Goal: Task Accomplishment & Management: Use online tool/utility

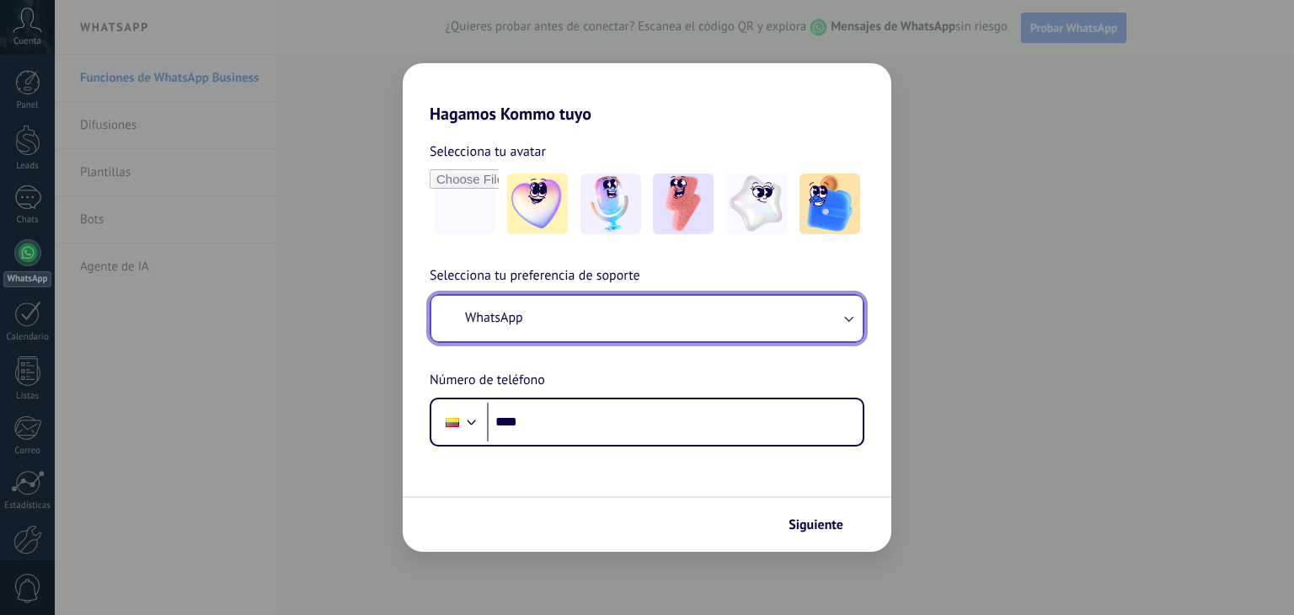
click at [817, 326] on button "WhatsApp" at bounding box center [646, 318] width 431 height 45
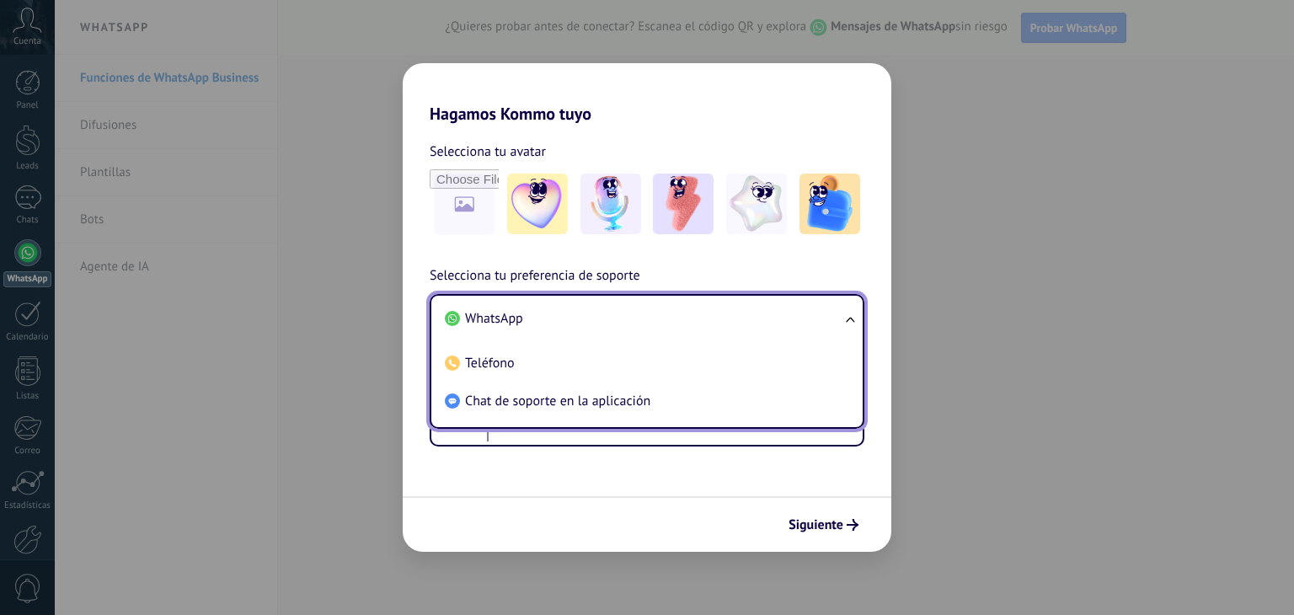
click at [642, 325] on li "WhatsApp" at bounding box center [643, 319] width 411 height 38
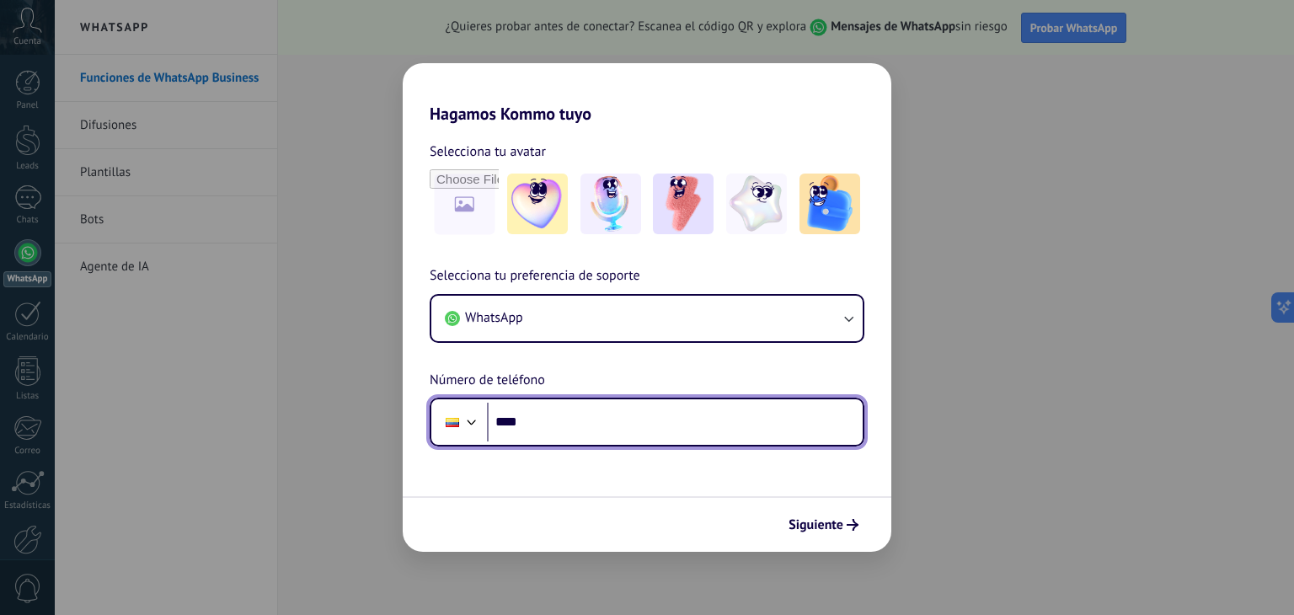
click at [554, 429] on input "****" at bounding box center [675, 422] width 376 height 39
type input "**********"
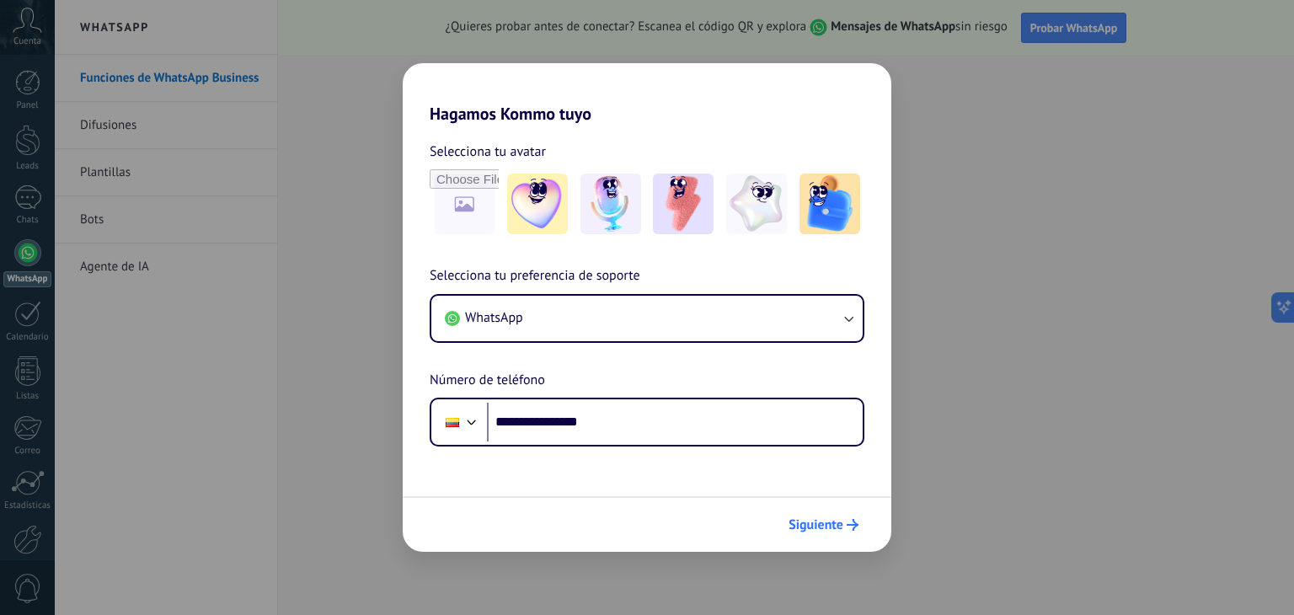
click at [813, 529] on span "Siguiente" at bounding box center [815, 525] width 55 height 12
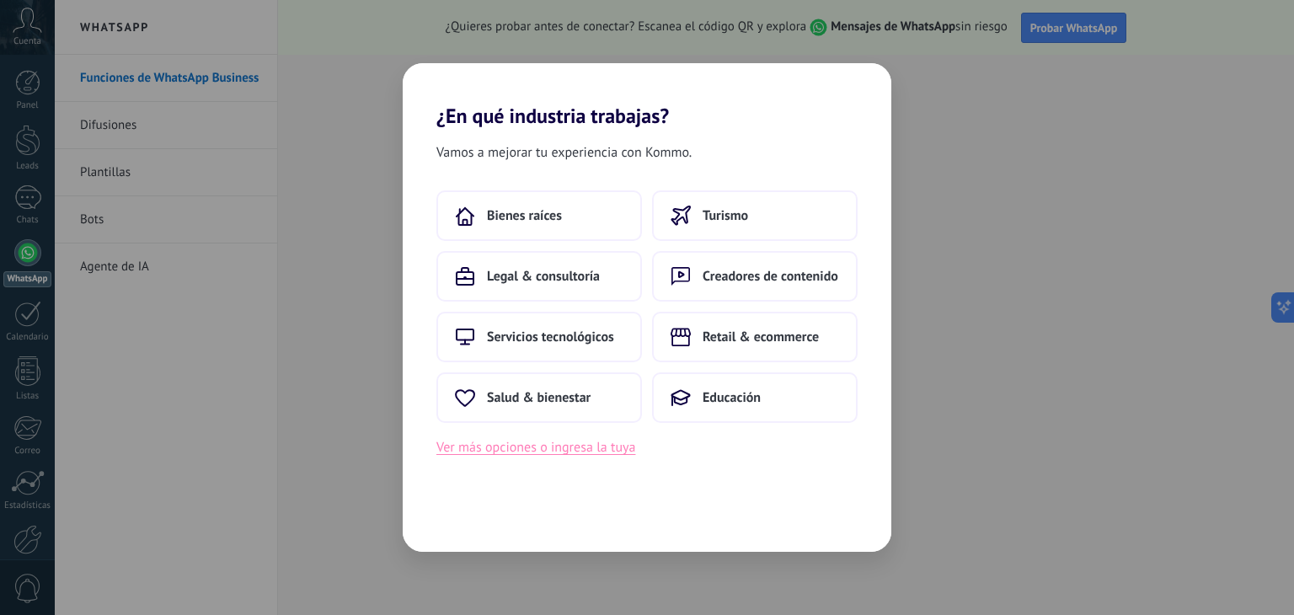
click at [527, 452] on button "Ver más opciones o ingresa la tuya" at bounding box center [535, 447] width 199 height 22
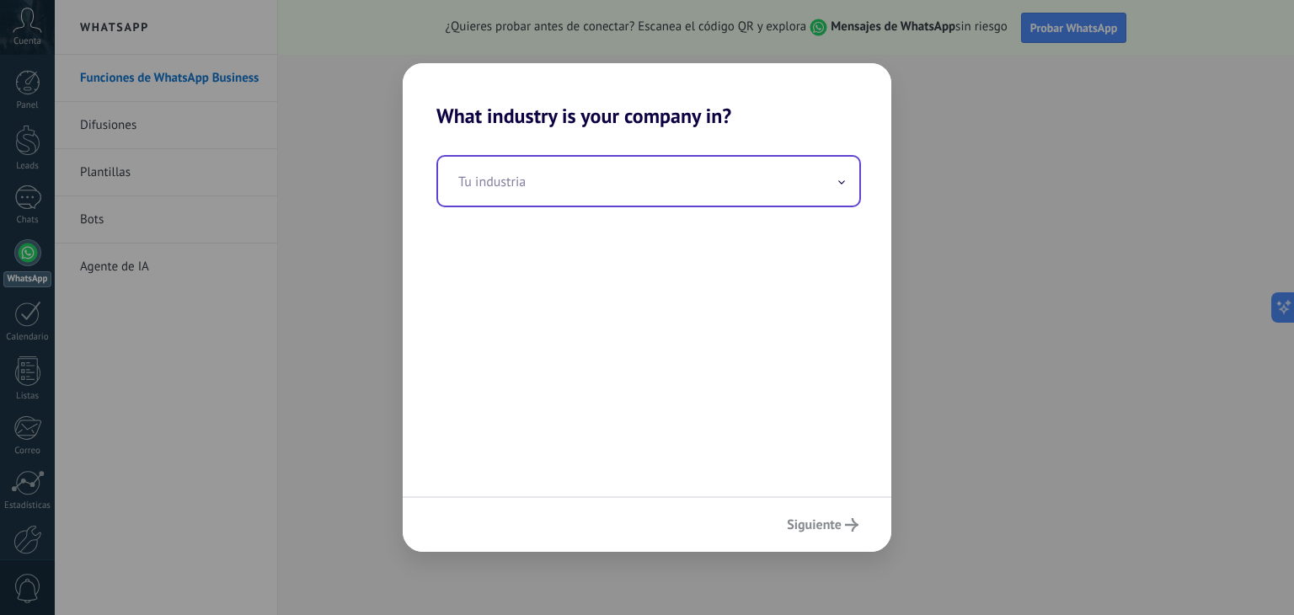
click at [849, 177] on input "text" at bounding box center [648, 181] width 421 height 49
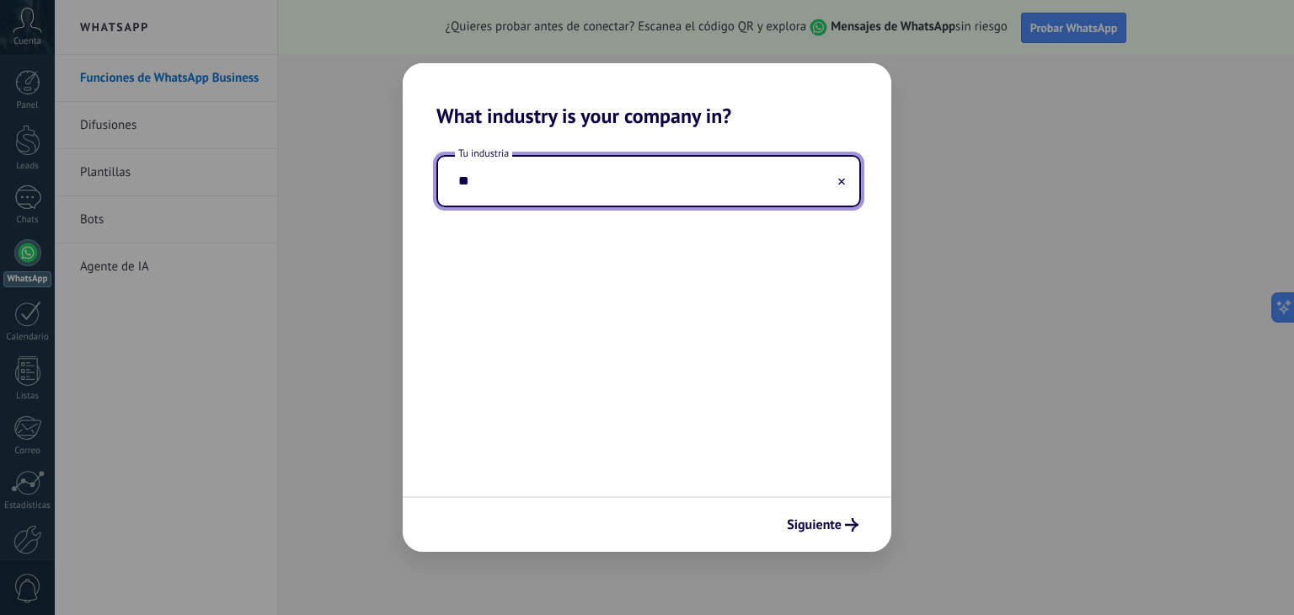
type input "*"
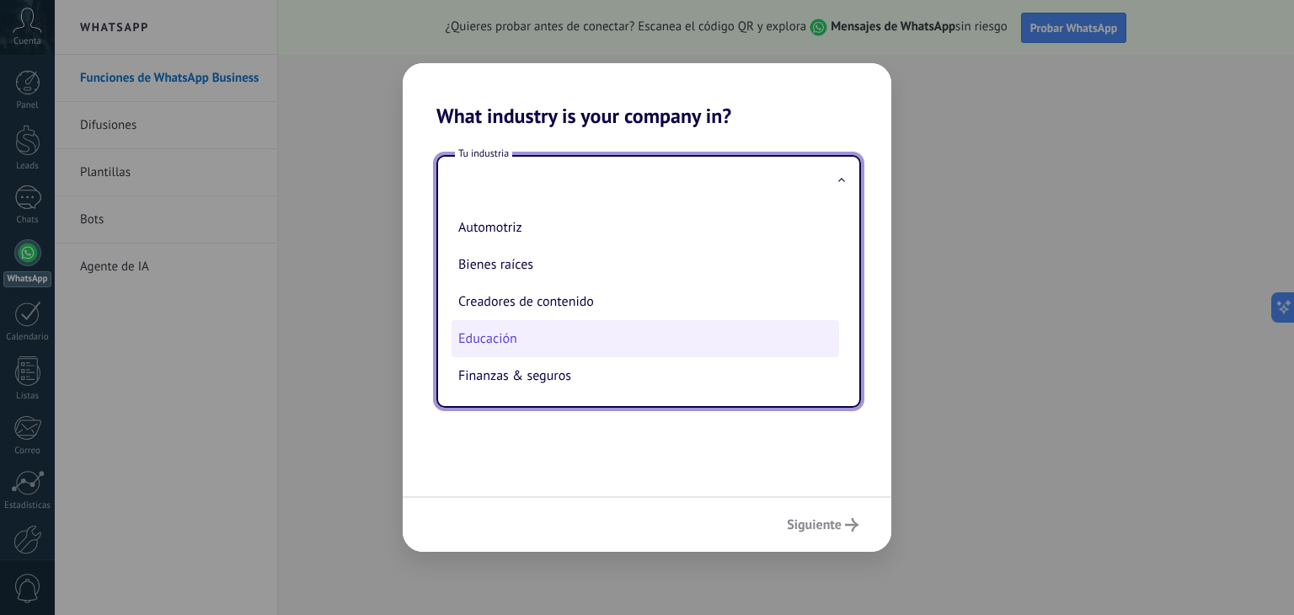
click at [537, 348] on li "Educación" at bounding box center [645, 338] width 387 height 37
type input "*********"
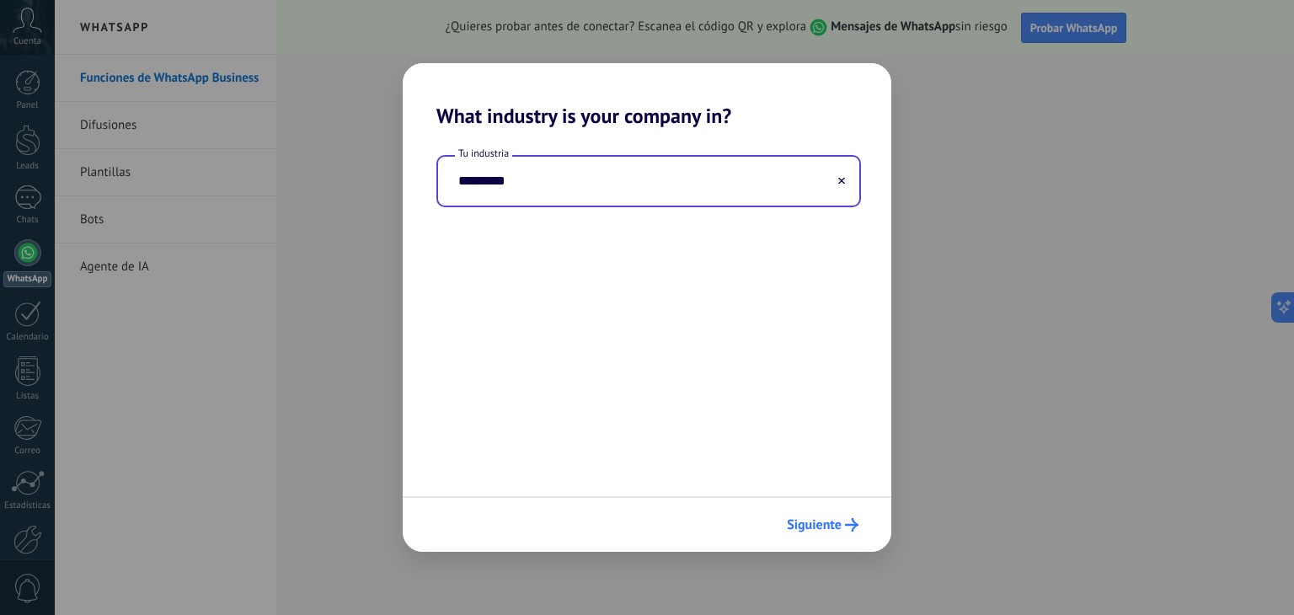
click at [823, 520] on span "Siguiente" at bounding box center [814, 525] width 55 height 12
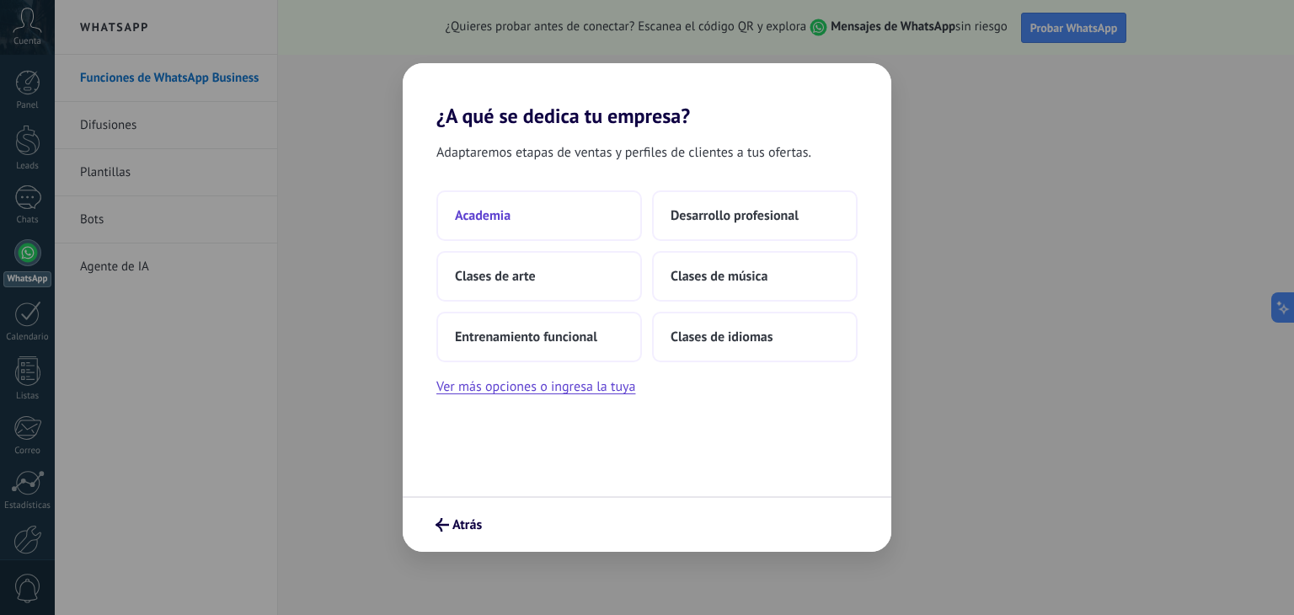
click at [565, 216] on button "Academia" at bounding box center [539, 215] width 206 height 51
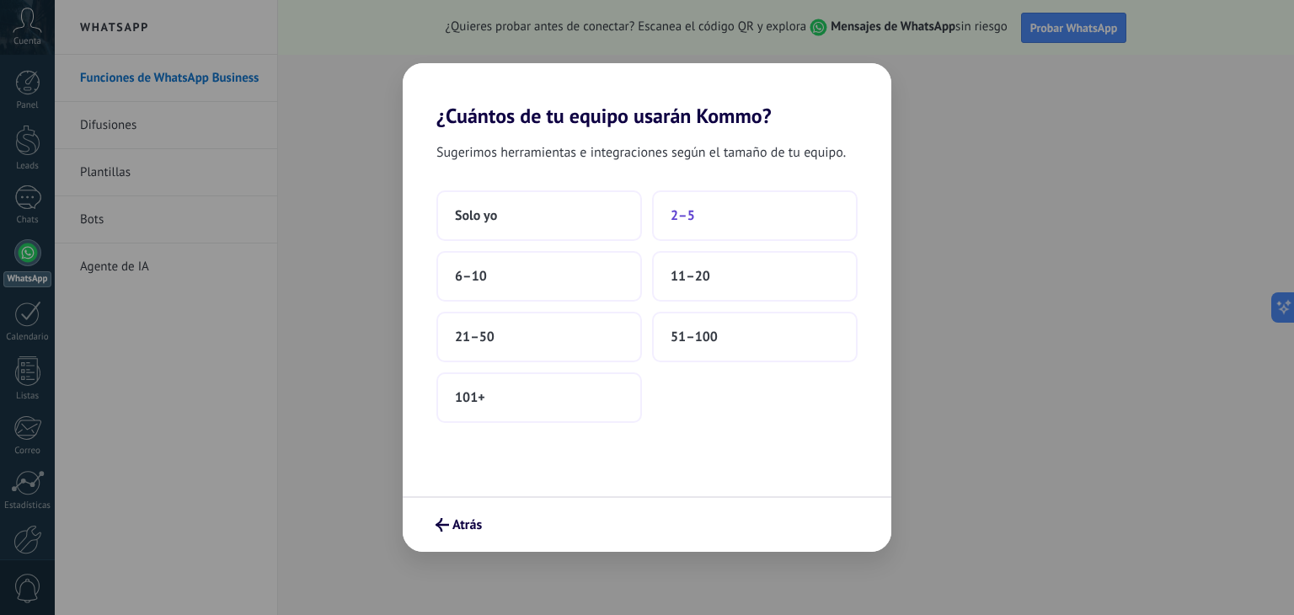
click at [719, 215] on button "2–5" at bounding box center [755, 215] width 206 height 51
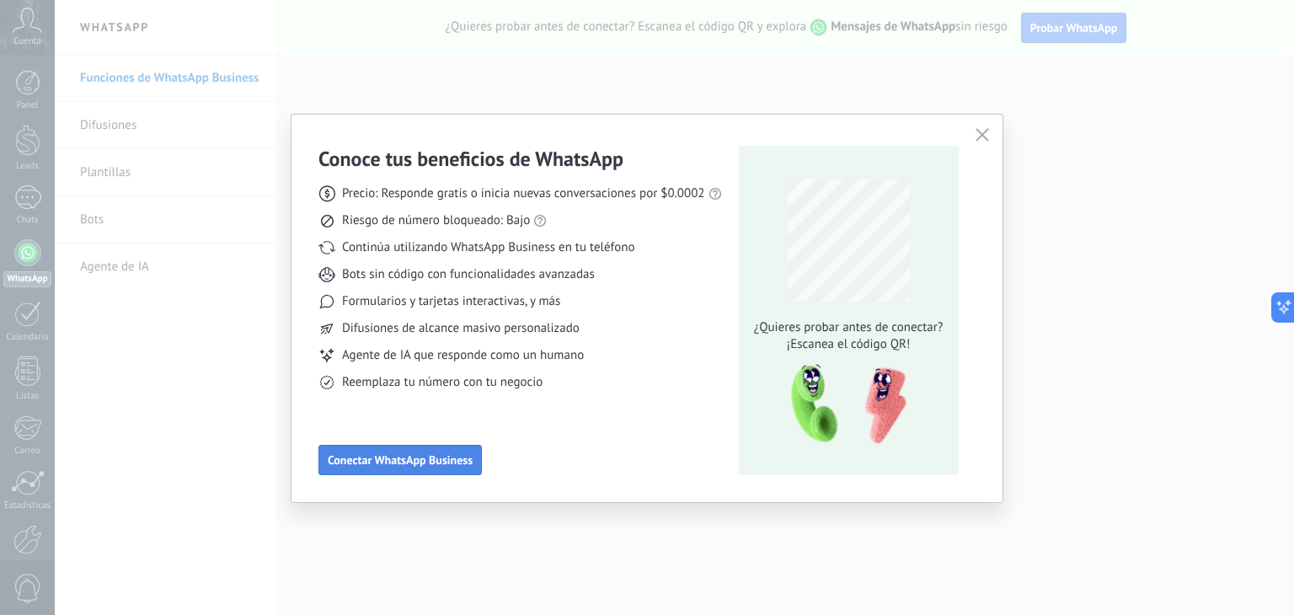
click at [461, 454] on span "Conectar WhatsApp Business" at bounding box center [400, 460] width 145 height 12
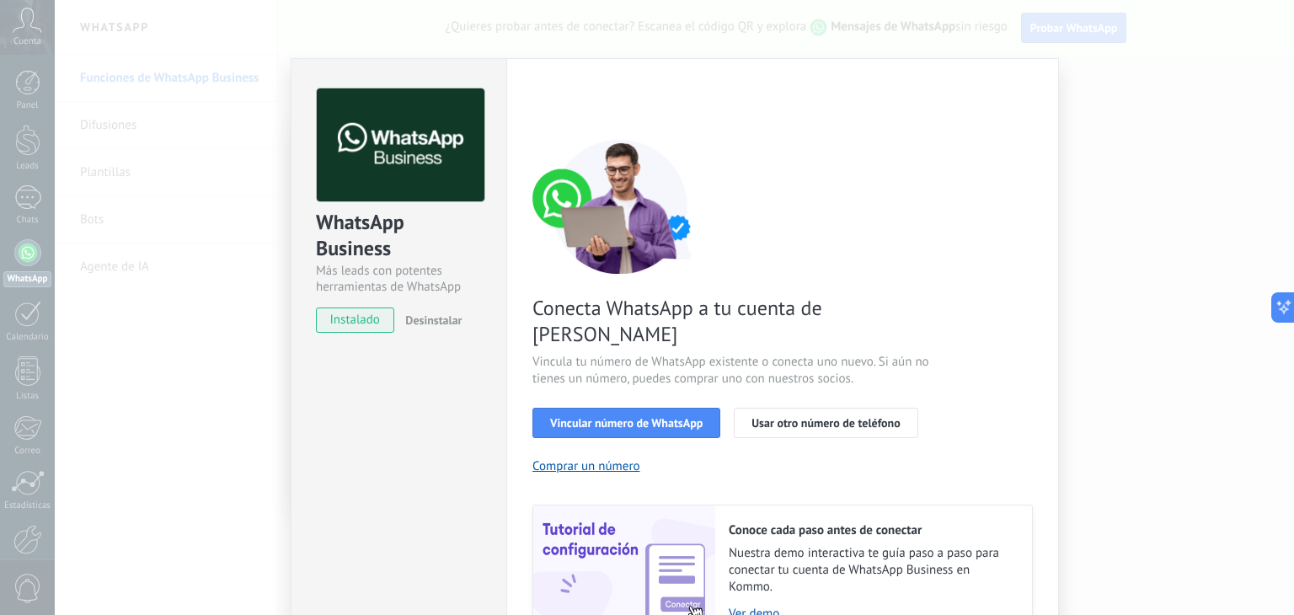
scroll to position [72, 0]
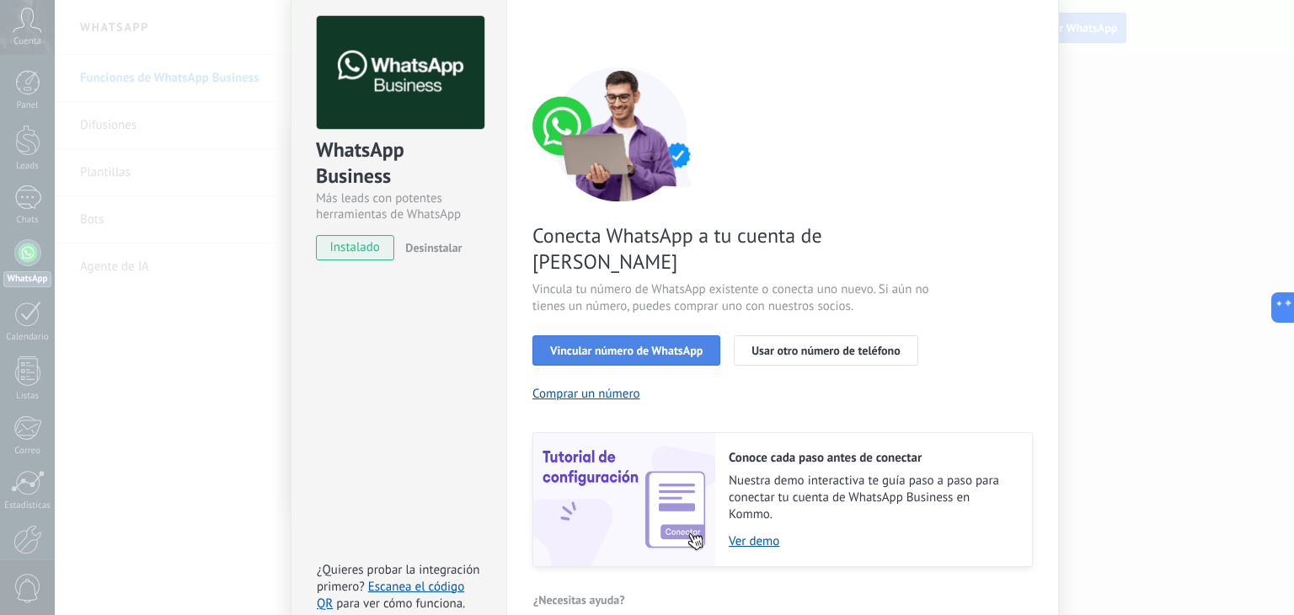
click at [613, 345] on span "Vincular número de WhatsApp" at bounding box center [626, 351] width 152 height 12
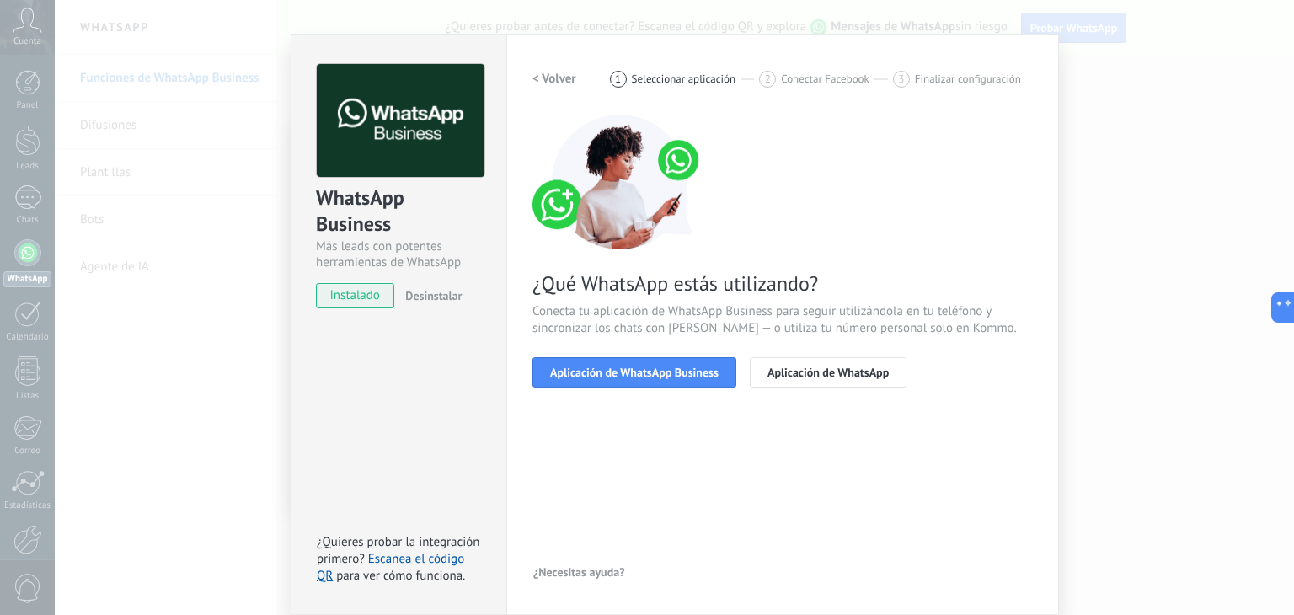
scroll to position [24, 0]
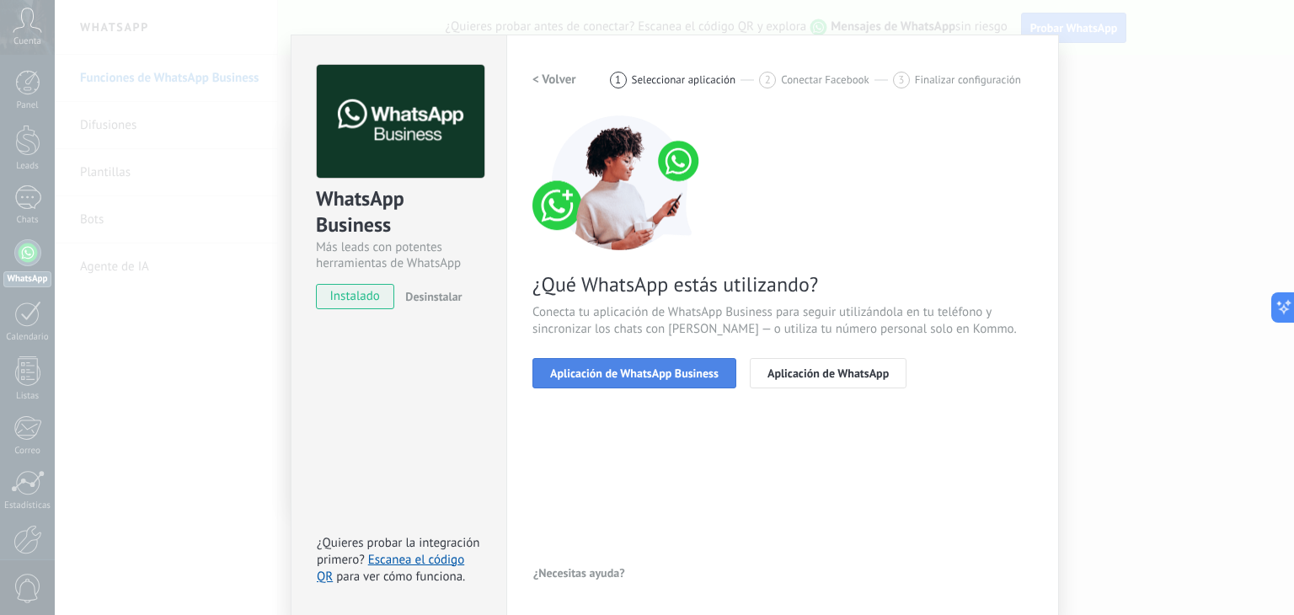
click at [605, 384] on button "Aplicación de WhatsApp Business" at bounding box center [634, 373] width 204 height 30
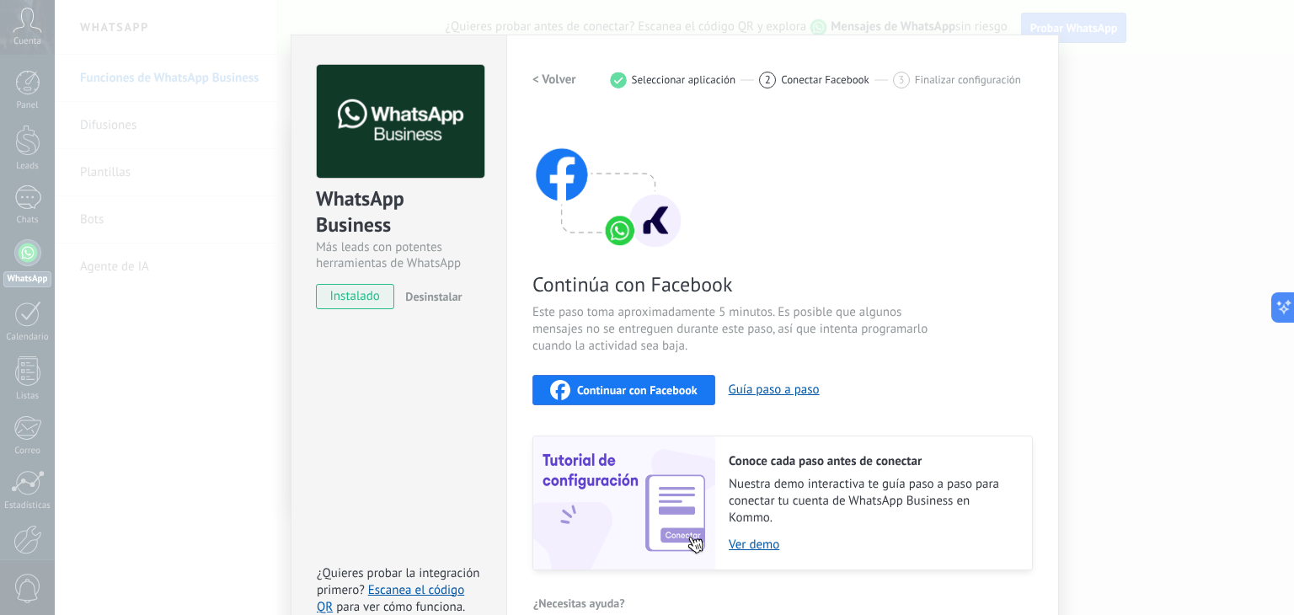
scroll to position [53, 0]
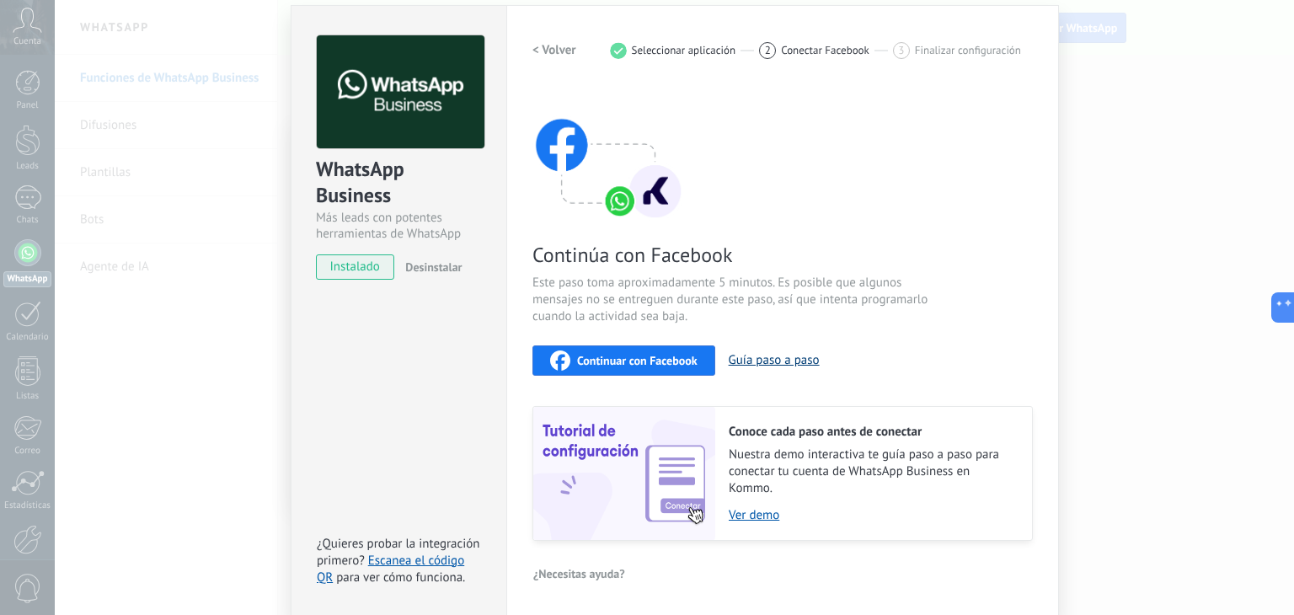
click at [765, 358] on button "Guía paso a paso" at bounding box center [774, 360] width 91 height 16
click at [622, 358] on span "Continuar con Facebook" at bounding box center [637, 361] width 120 height 12
